Goal: Information Seeking & Learning: Learn about a topic

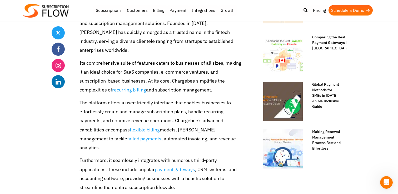
scroll to position [358, 0]
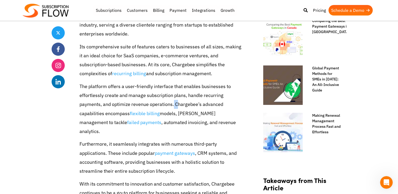
drag, startPoint x: 173, startPoint y: 95, endPoint x: 176, endPoint y: 95, distance: 3.2
click at [176, 95] on p "The platform offers a user-friendly interface that enables businesses to effort…" at bounding box center [160, 109] width 162 height 54
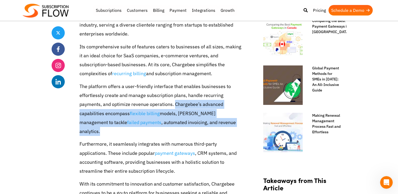
drag, startPoint x: 175, startPoint y: 95, endPoint x: 227, endPoint y: 112, distance: 55.1
click at [228, 112] on p "The platform offers a user-friendly interface that enables businesses to effort…" at bounding box center [160, 109] width 162 height 54
click at [227, 112] on p "The platform offers a user-friendly interface that enables businesses to effort…" at bounding box center [160, 109] width 162 height 54
drag, startPoint x: 227, startPoint y: 112, endPoint x: 179, endPoint y: 96, distance: 51.0
click at [179, 96] on p "The platform offers a user-friendly interface that enables businesses to effort…" at bounding box center [160, 109] width 162 height 54
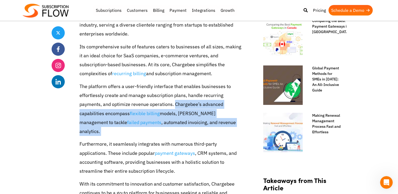
click at [178, 96] on p "The platform offers a user-friendly interface that enables businesses to effort…" at bounding box center [160, 109] width 162 height 54
drag, startPoint x: 177, startPoint y: 96, endPoint x: 219, endPoint y: 112, distance: 44.5
click at [219, 112] on p "The platform offers a user-friendly interface that enables businesses to effort…" at bounding box center [160, 109] width 162 height 54
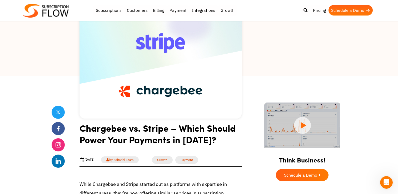
scroll to position [0, 0]
